Goal: Task Accomplishment & Management: Use online tool/utility

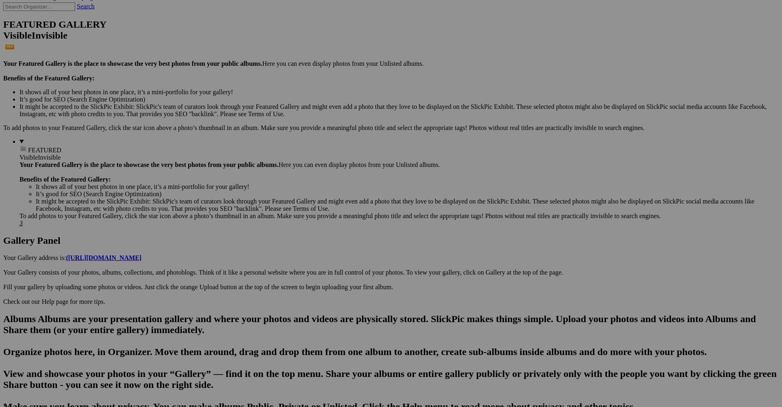
scroll to position [179, 0]
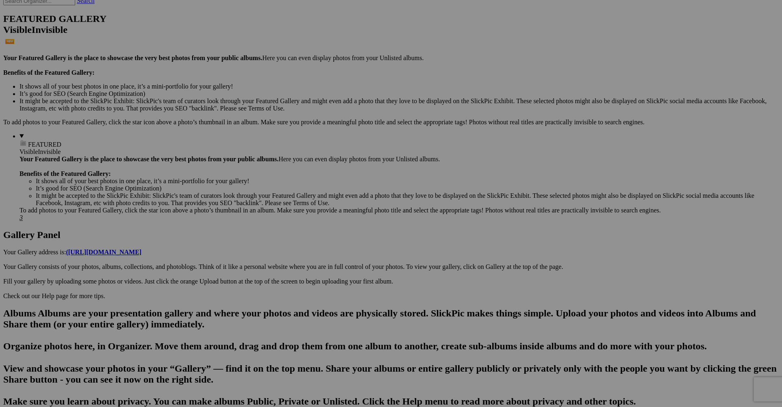
scroll to position [224, 0]
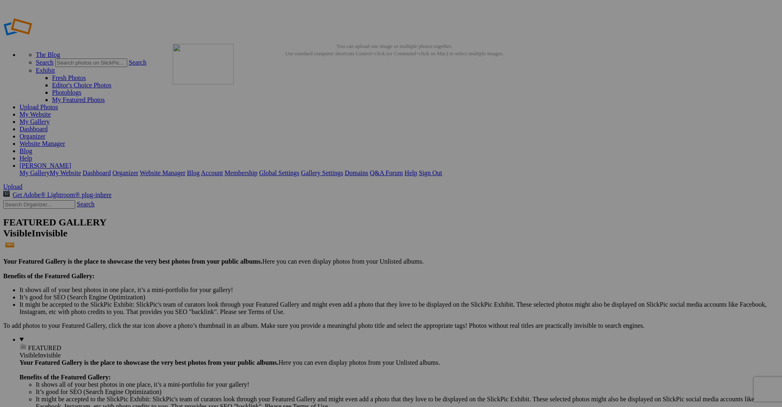
drag, startPoint x: 225, startPoint y: 118, endPoint x: 290, endPoint y: 102, distance: 66.4
drag, startPoint x: 649, startPoint y: 228, endPoint x: 338, endPoint y: 207, distance: 312.4
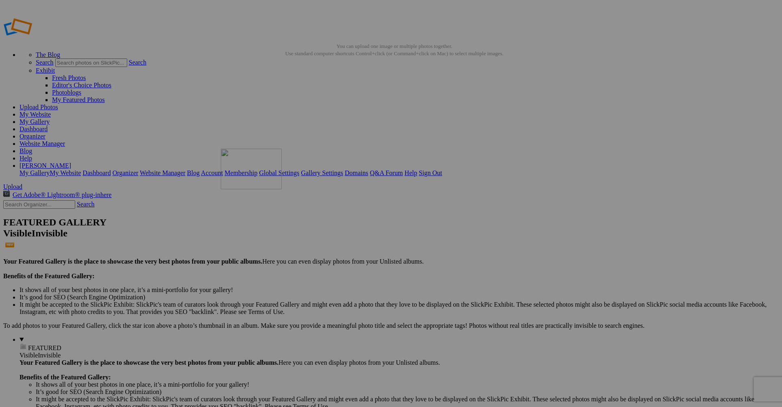
drag, startPoint x: 660, startPoint y: 234, endPoint x: 335, endPoint y: 204, distance: 326.1
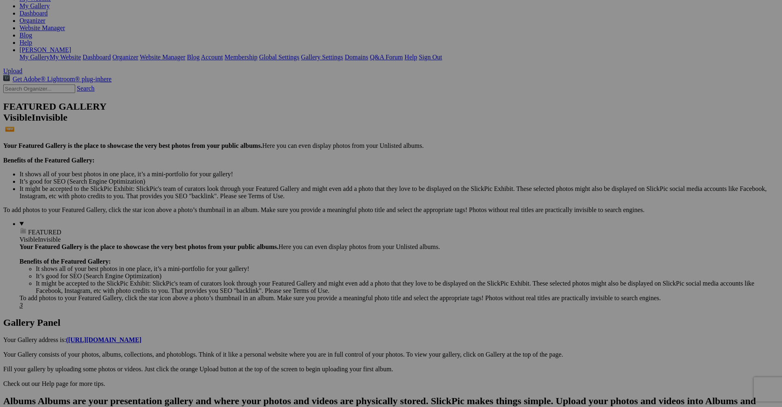
scroll to position [135, 0]
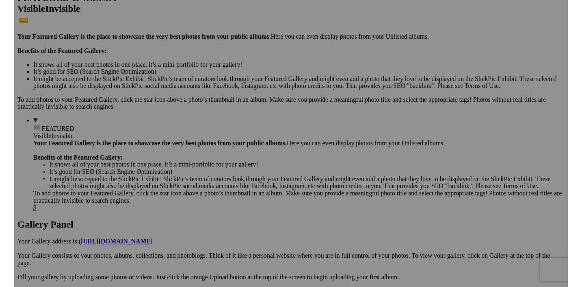
scroll to position [342, 0]
